Goal: Transaction & Acquisition: Purchase product/service

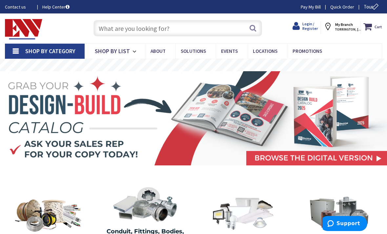
click at [300, 25] on icon at bounding box center [297, 26] width 10 height 11
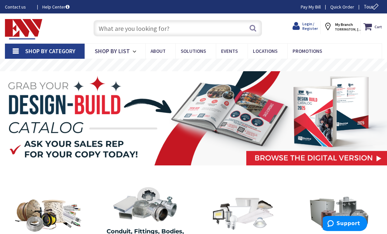
click at [304, 30] on span "Login / Register" at bounding box center [309, 26] width 15 height 10
click at [306, 27] on span "Login / Register" at bounding box center [309, 26] width 15 height 10
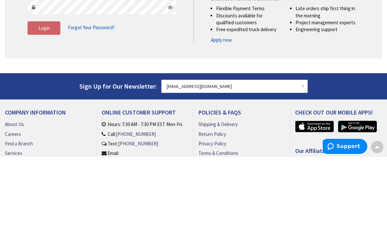
type input "[EMAIL_ADDRESS][DOMAIN_NAME]"
click at [44, 104] on button "Login" at bounding box center [44, 105] width 33 height 14
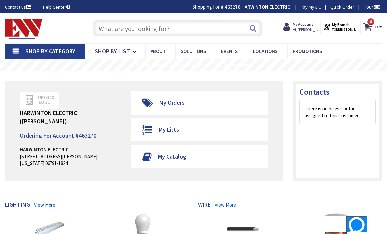
click at [214, 25] on input "text" at bounding box center [177, 28] width 169 height 16
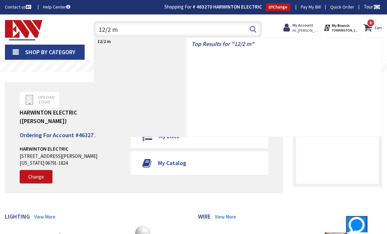
type input "12/2 mc"
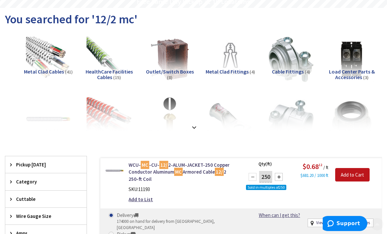
scroll to position [0, 0]
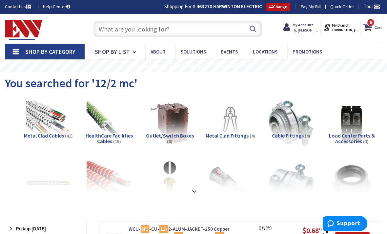
click at [207, 29] on input "text" at bounding box center [177, 29] width 169 height 16
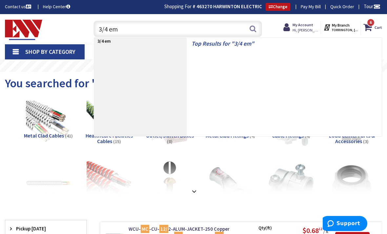
type input "3/4 emt"
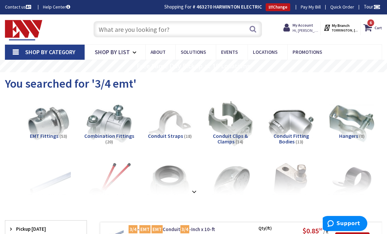
click at [289, 145] on div "Conduit Fitting Bodies (13)" at bounding box center [291, 144] width 50 height 23
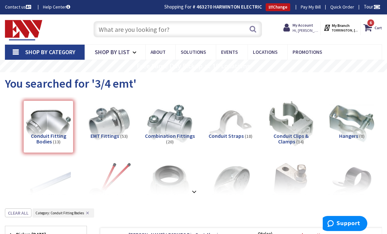
click at [223, 32] on input "text" at bounding box center [177, 29] width 169 height 16
click at [160, 31] on input "text" at bounding box center [177, 29] width 169 height 16
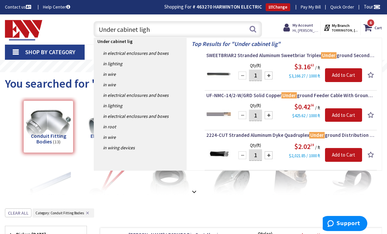
type input "Under cabinet light"
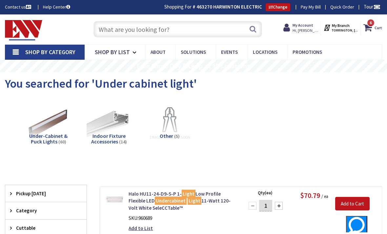
click at [207, 29] on input "text" at bounding box center [177, 29] width 169 height 16
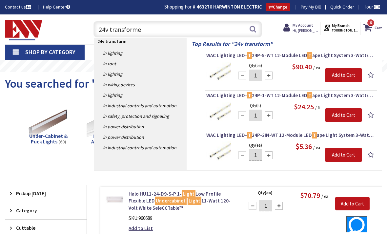
type input "24v transformer"
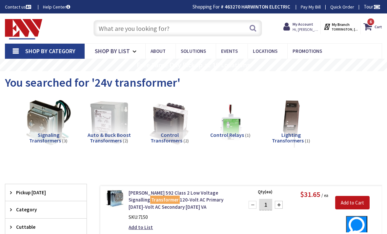
click at [295, 127] on img at bounding box center [290, 122] width 49 height 49
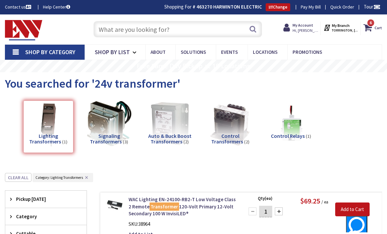
click at [210, 30] on input "text" at bounding box center [177, 29] width 169 height 16
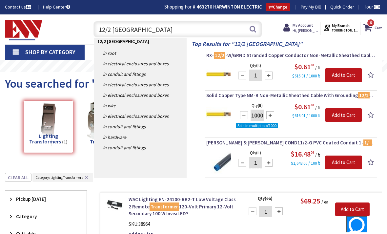
type input "12/2 romex"
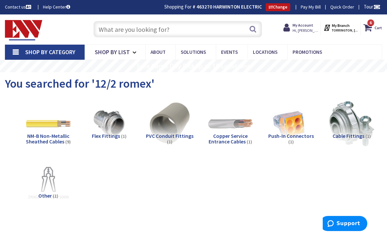
click at [207, 29] on input "text" at bounding box center [177, 29] width 169 height 16
click at [192, 26] on input "text" at bounding box center [177, 29] width 169 height 16
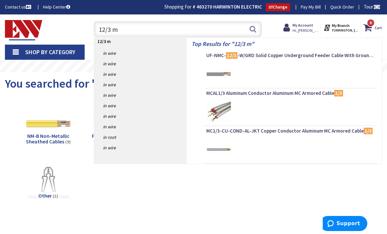
type input "12/3 mc"
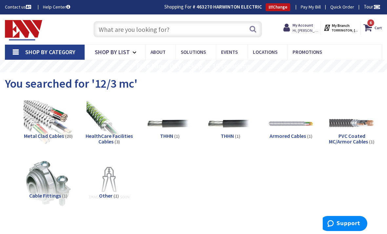
click at [40, 126] on img at bounding box center [48, 123] width 49 height 49
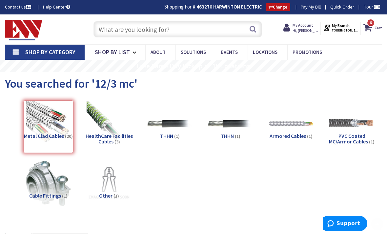
scroll to position [231, 0]
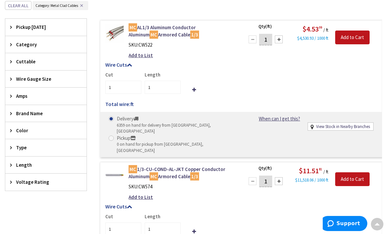
click at [30, 97] on span "Amps" at bounding box center [42, 95] width 53 height 7
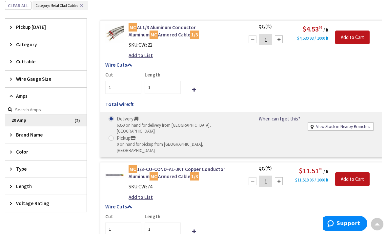
click at [19, 119] on span "20 Amp" at bounding box center [45, 120] width 81 height 11
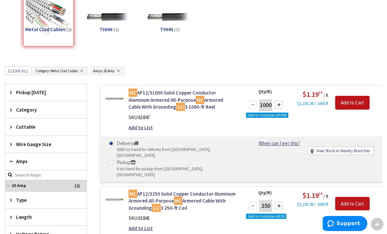
scroll to position [106, 0]
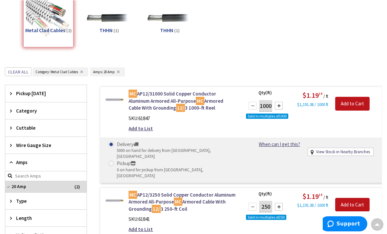
click at [108, 191] on img at bounding box center [114, 200] width 18 height 18
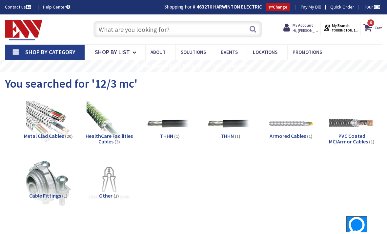
click at [198, 26] on input "text" at bounding box center [177, 29] width 169 height 16
click at [164, 36] on input "text" at bounding box center [177, 29] width 169 height 16
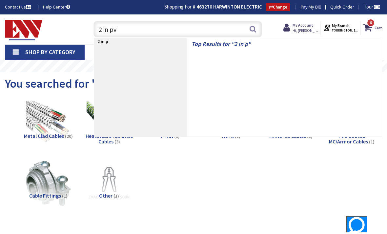
type input "2 in pvc"
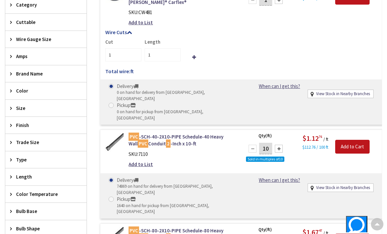
scroll to position [241, 0]
